Goal: Find specific page/section: Find specific page/section

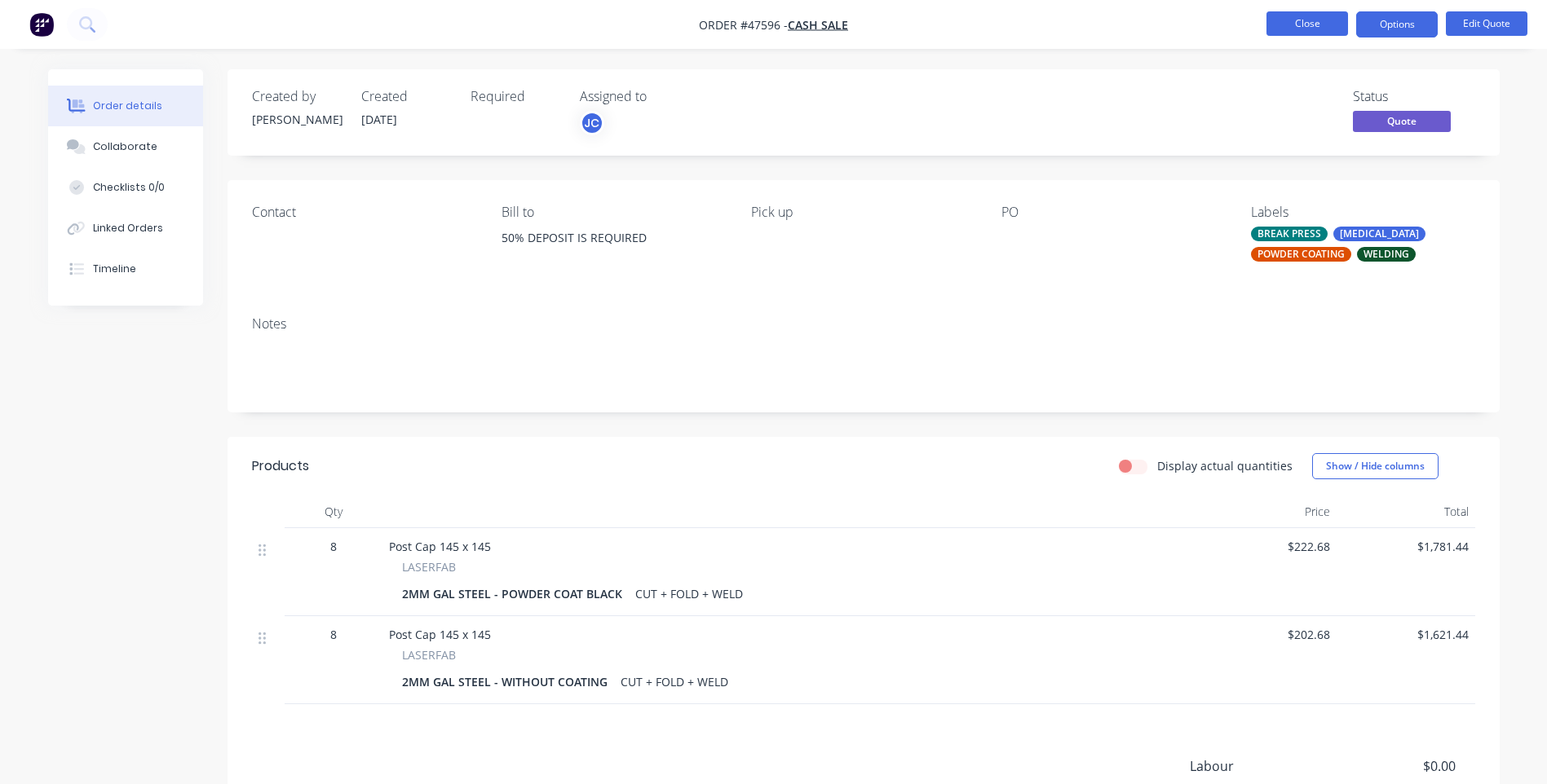
click at [1297, 26] on button "Close" at bounding box center [1307, 23] width 82 height 25
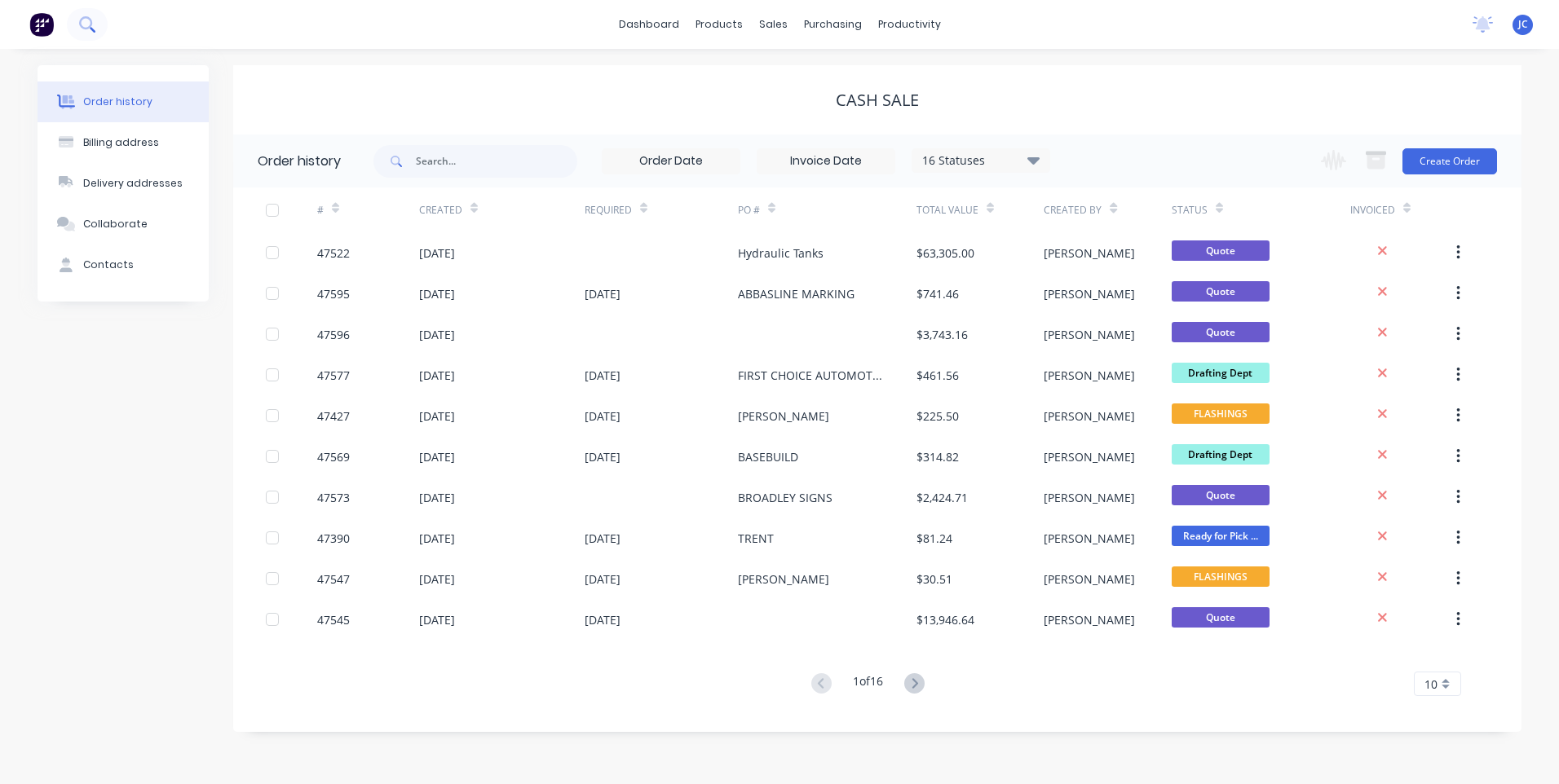
click at [95, 26] on button at bounding box center [88, 25] width 41 height 32
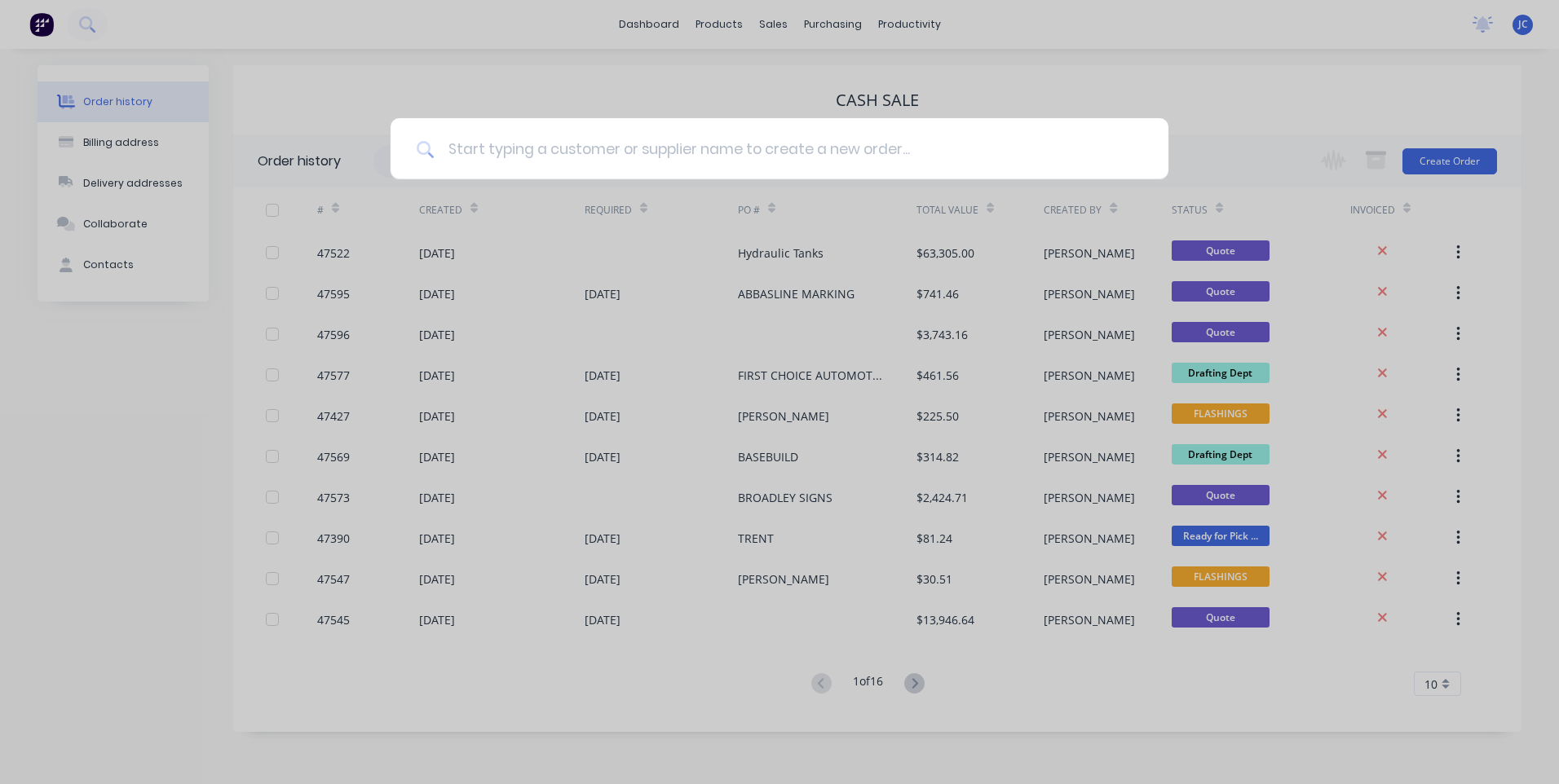
click at [532, 150] on input at bounding box center [788, 149] width 708 height 61
click at [556, 152] on input at bounding box center [788, 149] width 708 height 61
click at [560, 45] on div at bounding box center [779, 392] width 1559 height 784
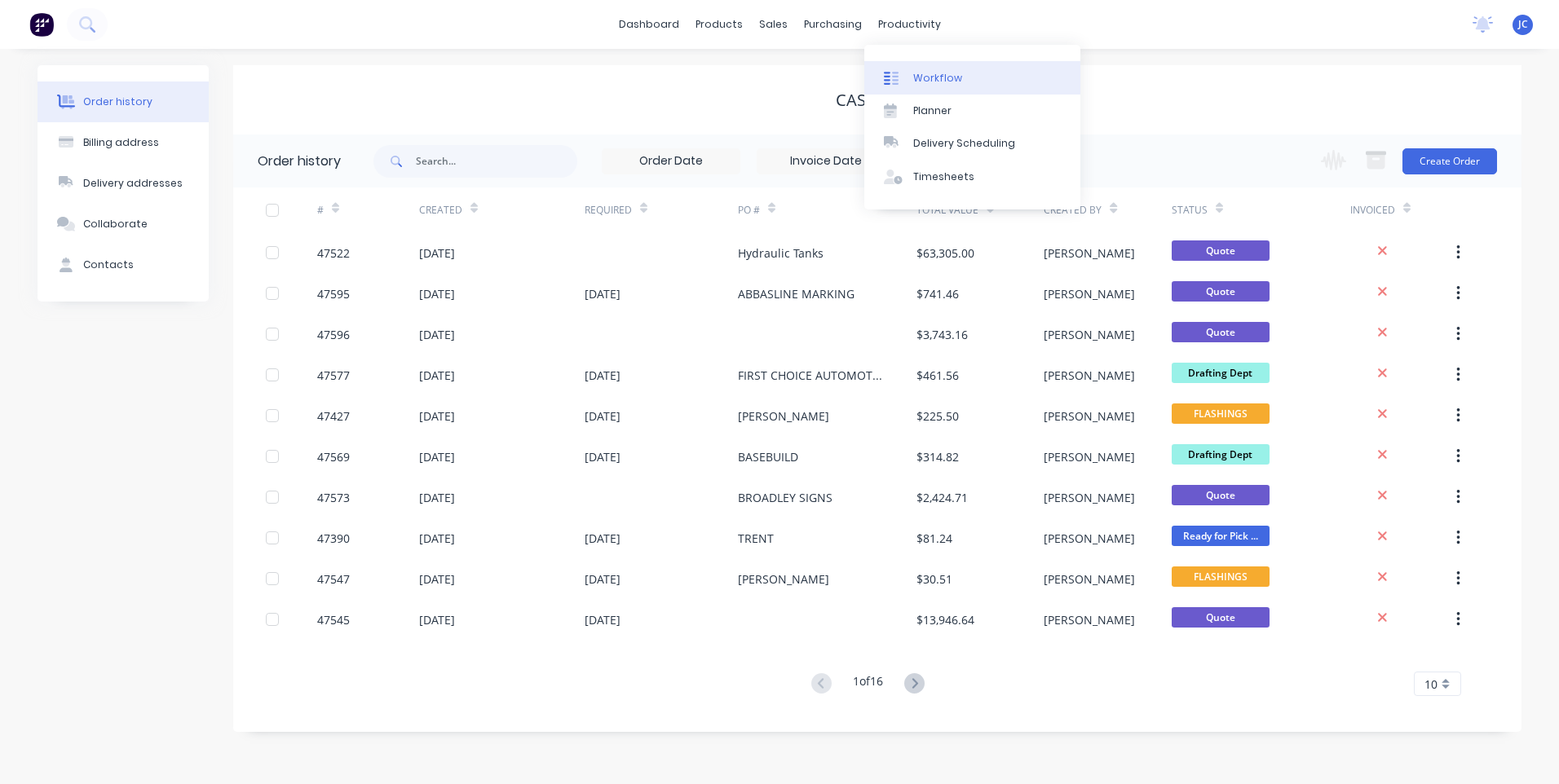
click at [914, 67] on link "Workflow" at bounding box center [972, 77] width 216 height 32
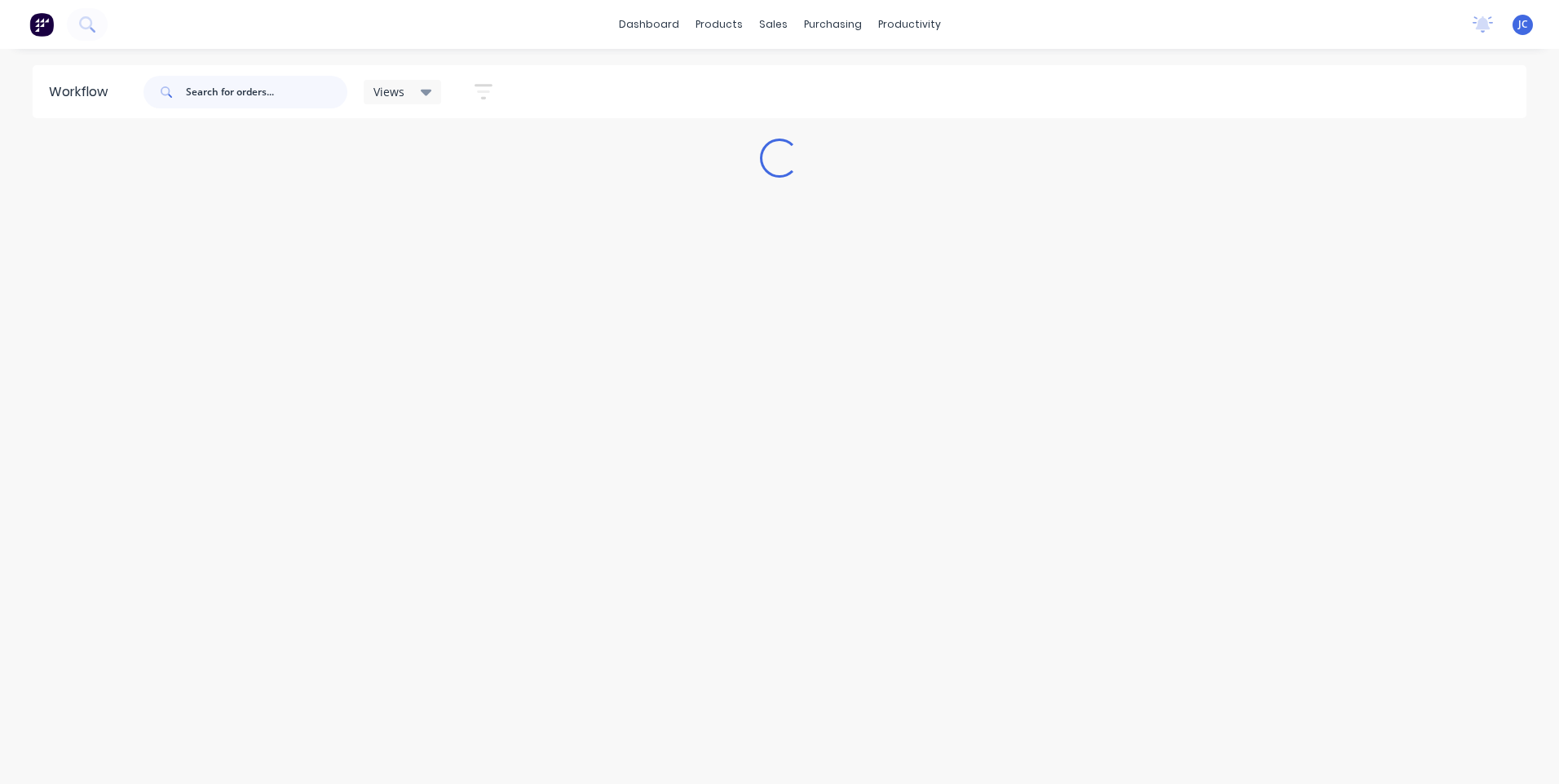
click at [239, 88] on input "text" at bounding box center [267, 92] width 162 height 32
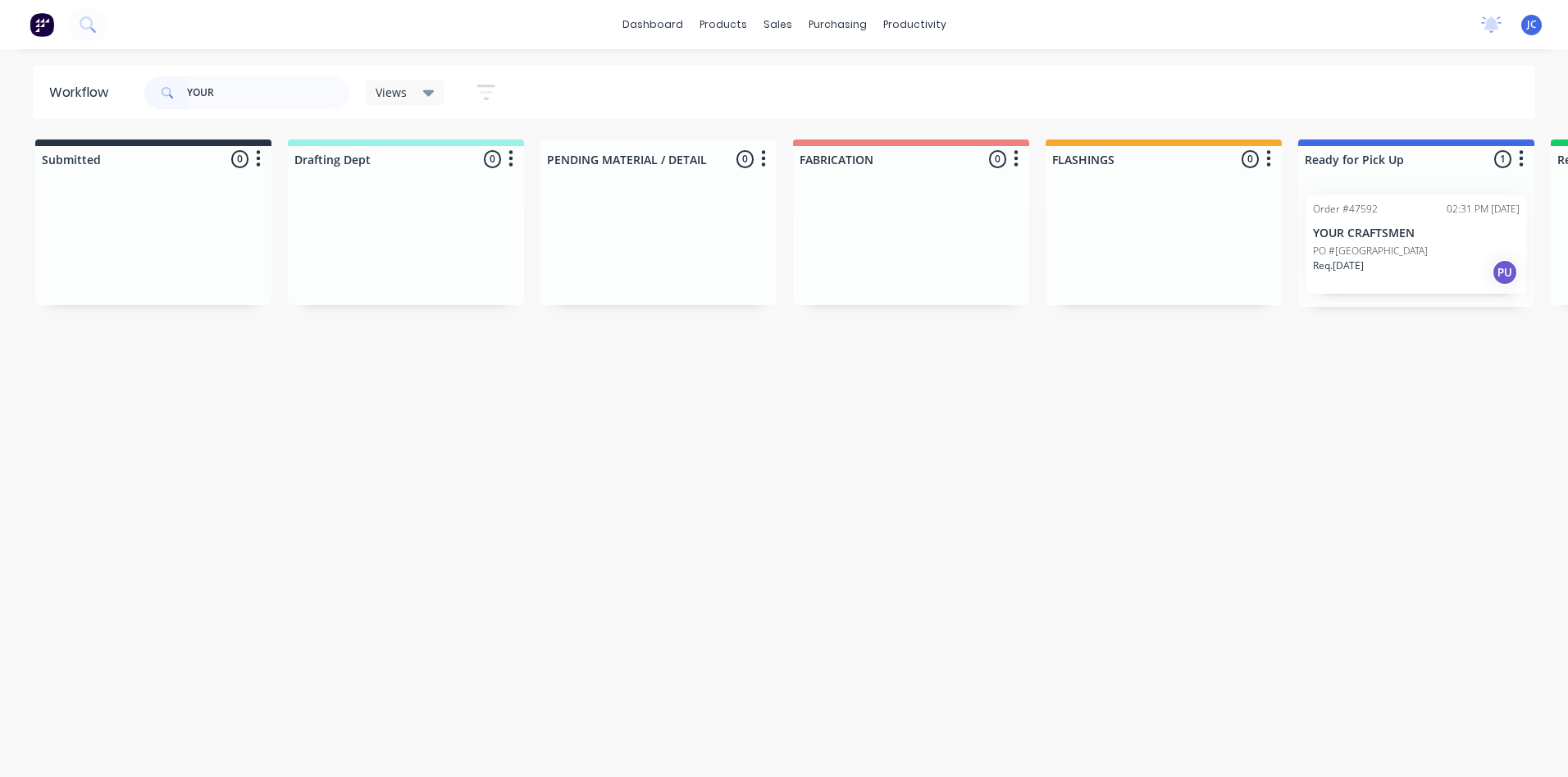
click at [1396, 250] on div "PO #[GEOGRAPHIC_DATA]" at bounding box center [1417, 251] width 207 height 15
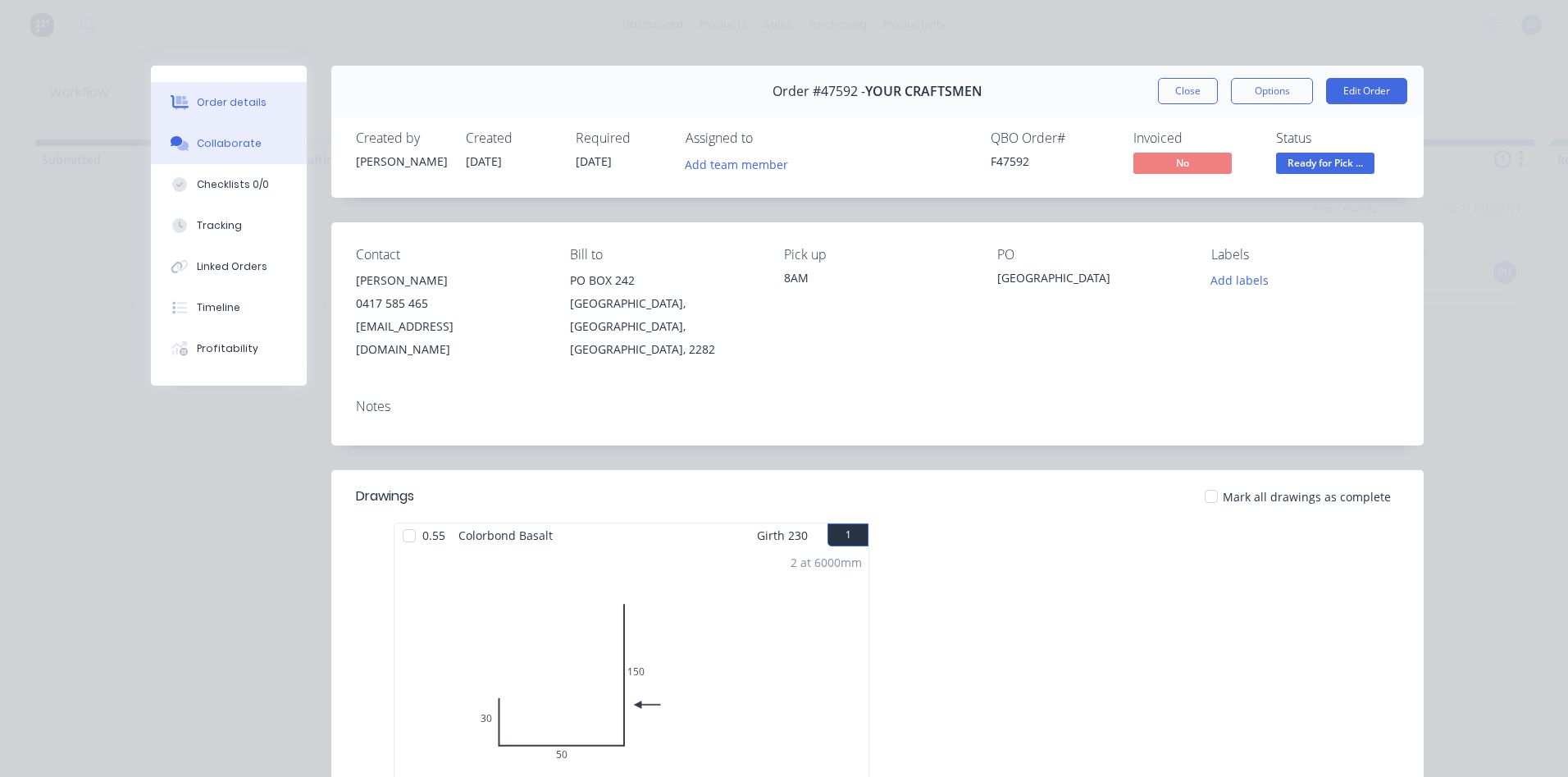
click at [198, 148] on div "Collaborate" at bounding box center [229, 143] width 65 height 15
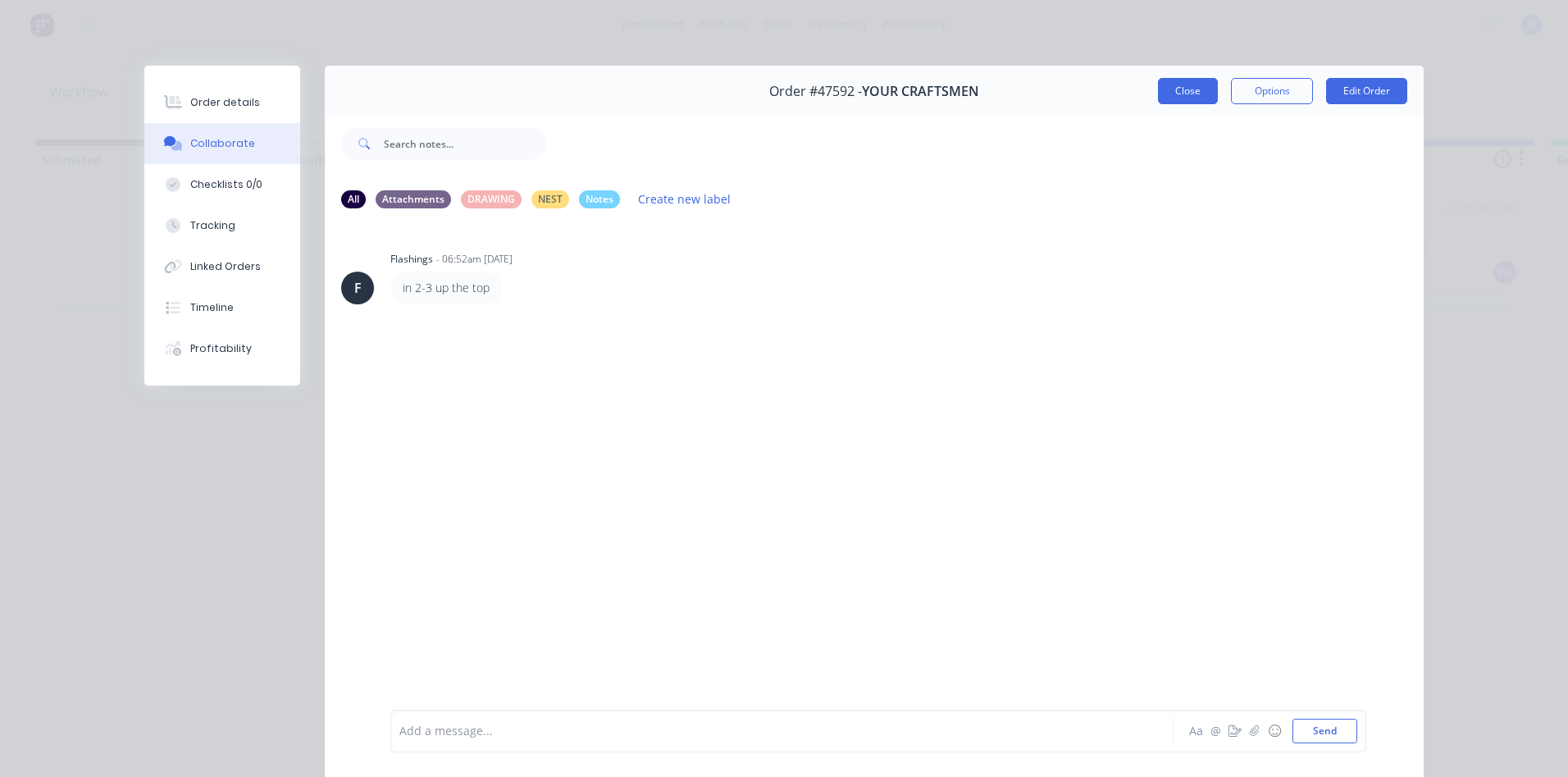
click at [1186, 96] on button "Close" at bounding box center [1188, 91] width 60 height 27
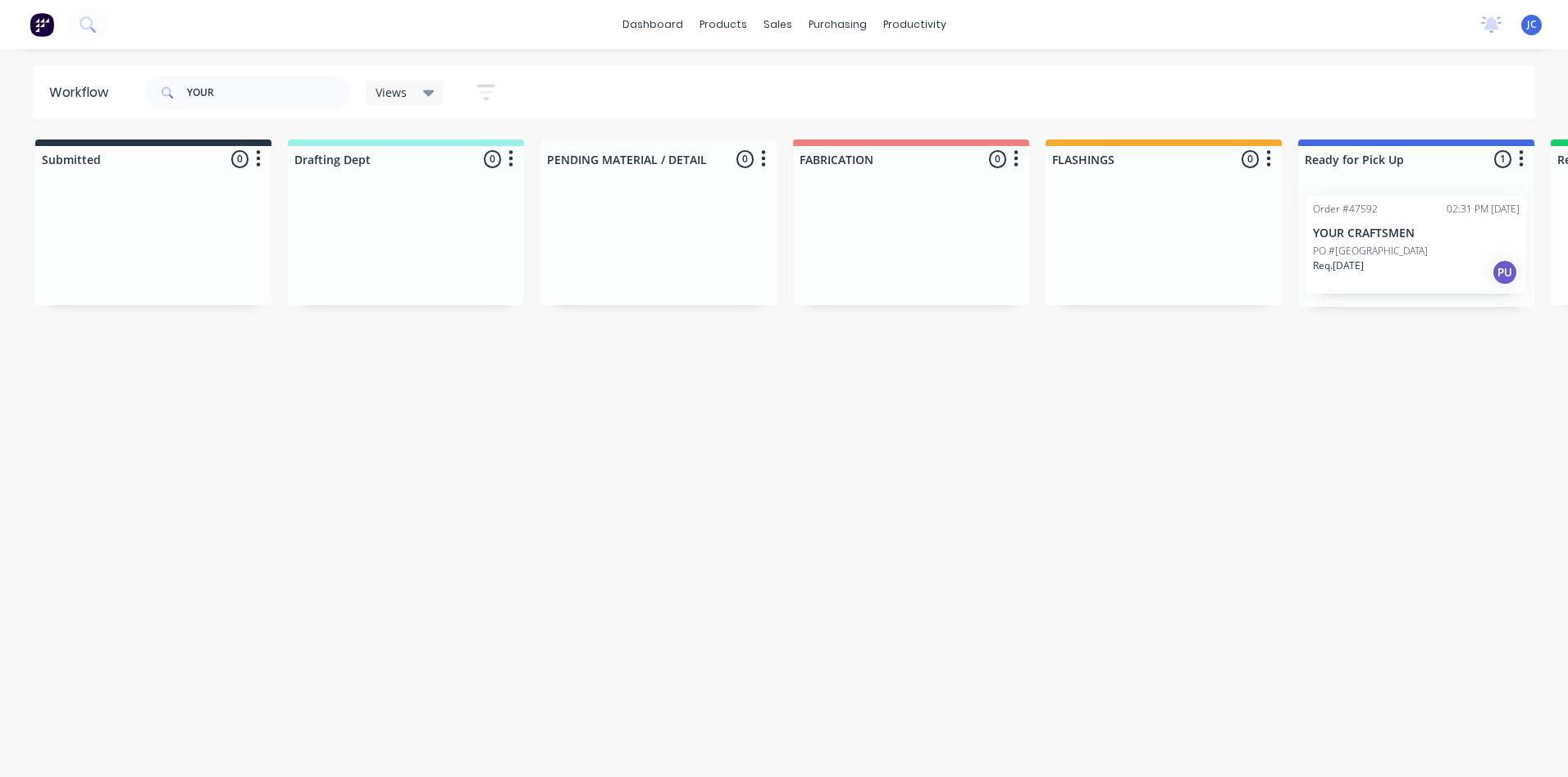
click at [868, 473] on div "Workflow YOUR Views Save new view None (Default) edit Nilesh edit Production ed…" at bounding box center [784, 405] width 1568 height 679
click at [1389, 216] on div "Order #47592 02:31 PM [DATE] YOUR CRAFTSMEN PO #CARDIFF Req. [DATE] PU" at bounding box center [1416, 244] width 220 height 98
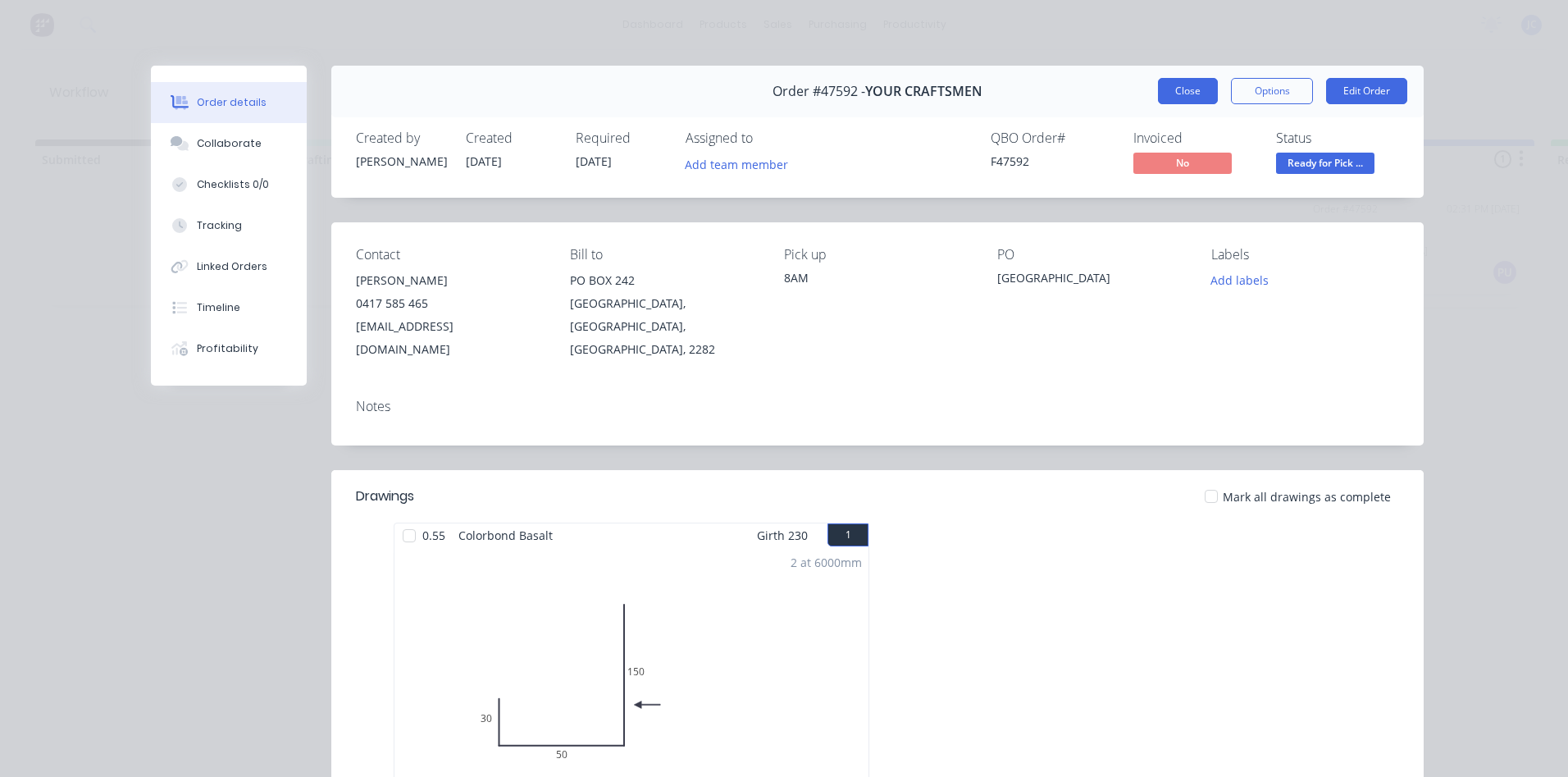
click at [1187, 92] on button "Close" at bounding box center [1188, 91] width 60 height 27
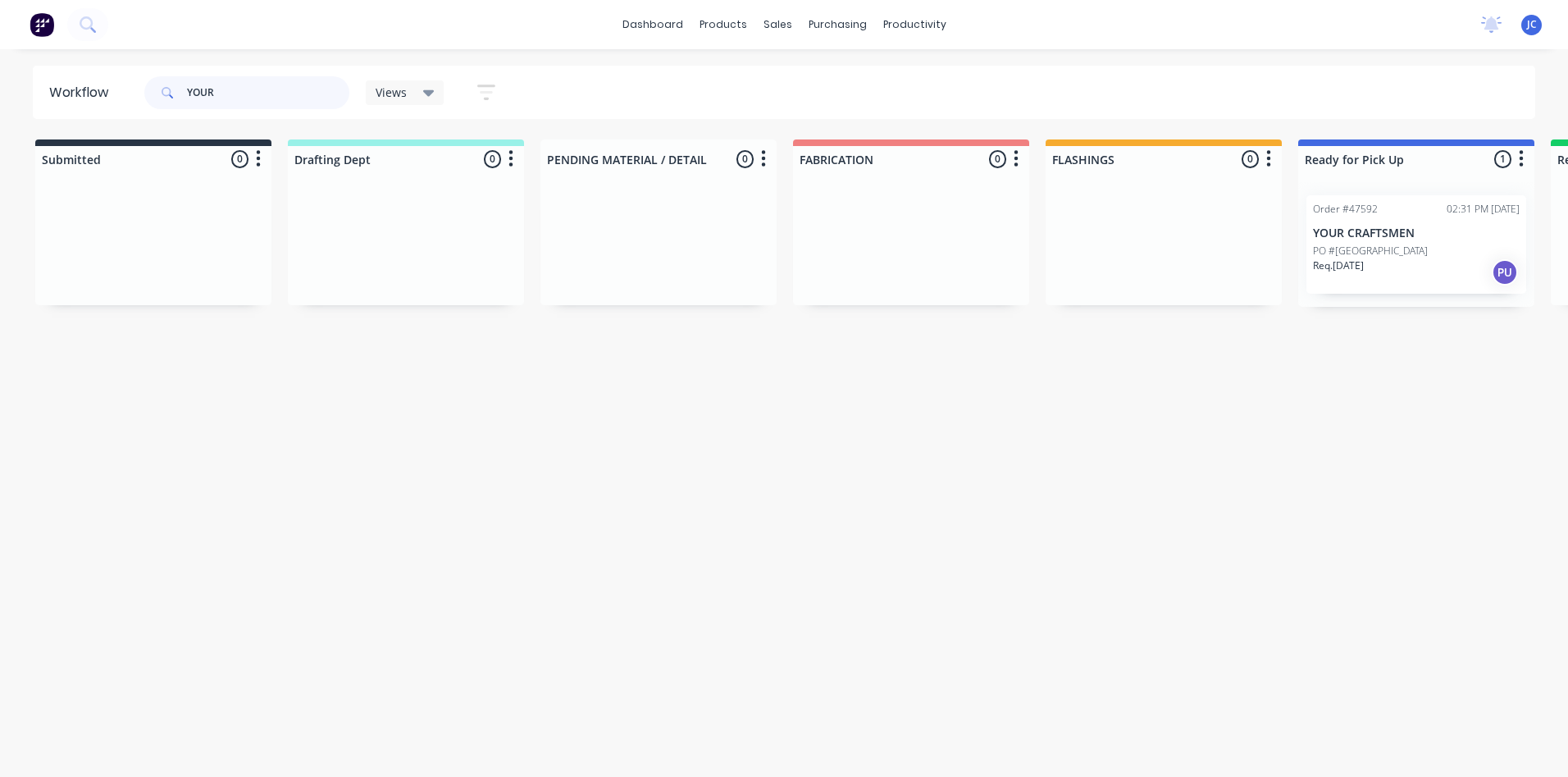
click at [244, 93] on input "YOUR" at bounding box center [269, 92] width 163 height 33
type input "YOUR CRAF"
drag, startPoint x: 260, startPoint y: 92, endPoint x: 154, endPoint y: 99, distance: 106.2
click at [154, 99] on div "YOUR CRAF" at bounding box center [247, 92] width 205 height 33
